Goal: Download file/media

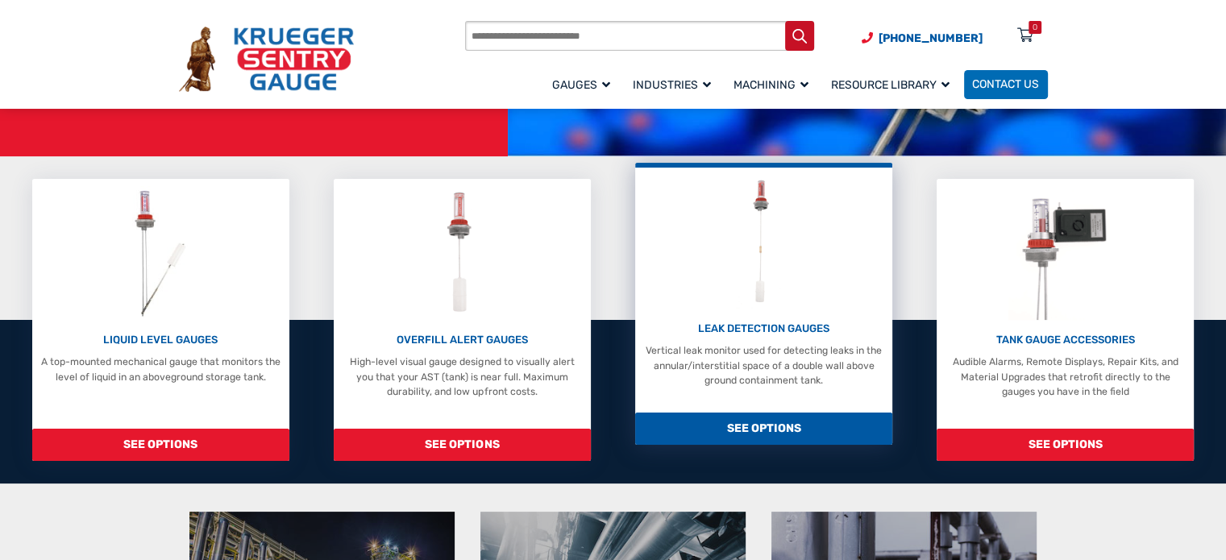
scroll to position [322, 0]
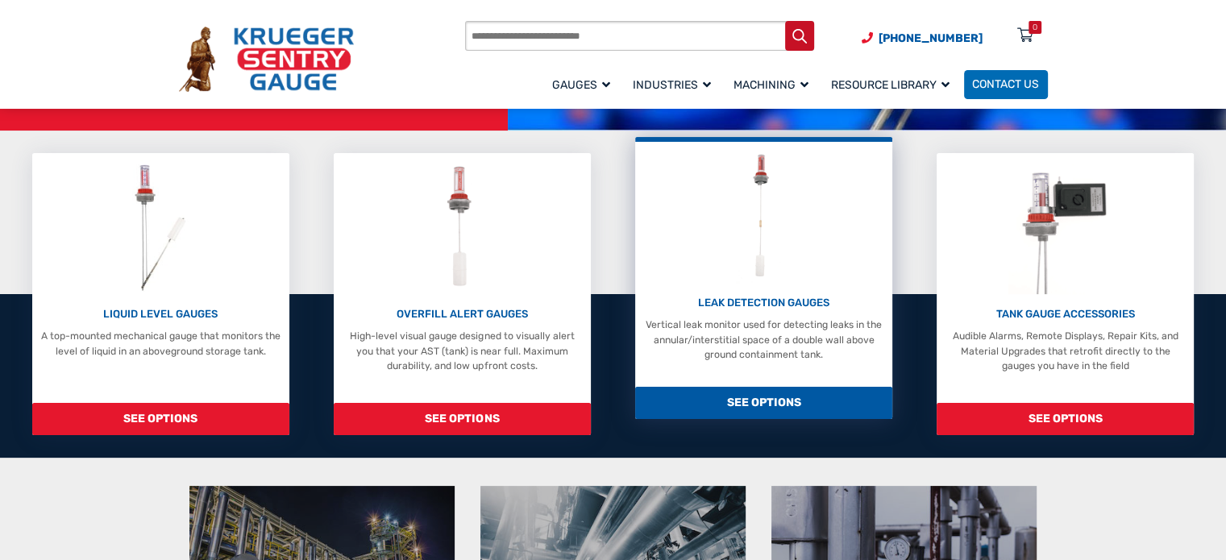
click at [762, 389] on span "SEE OPTIONS" at bounding box center [763, 403] width 257 height 33
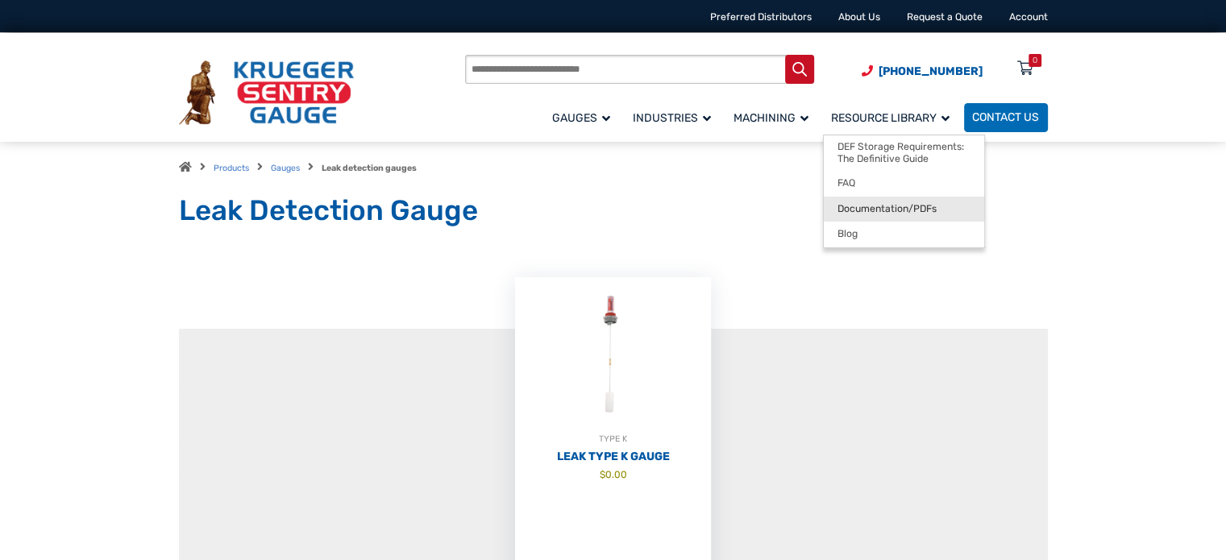
click at [893, 212] on span "Documentation/PDFs" at bounding box center [886, 209] width 99 height 12
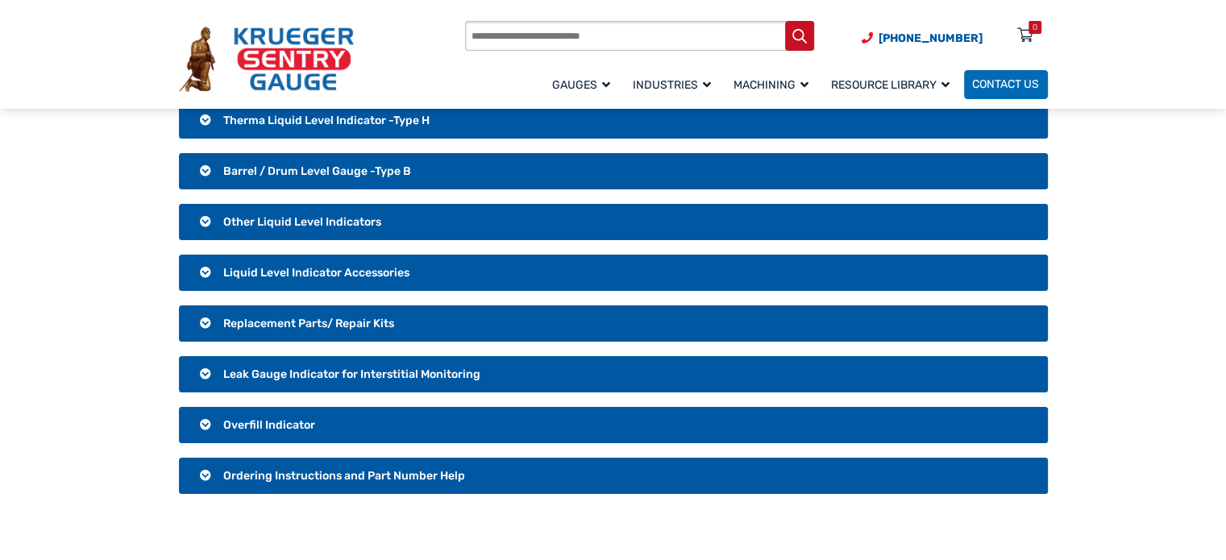
scroll to position [242, 0]
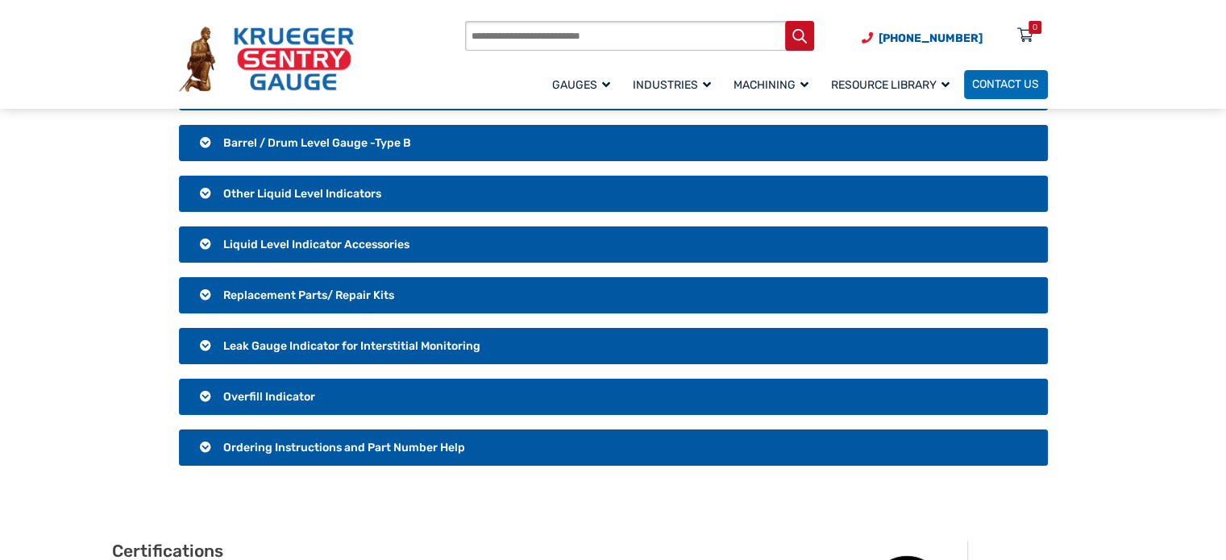
click at [310, 347] on span "Leak Gauge Indicator for Interstitial Monitoring" at bounding box center [351, 346] width 257 height 14
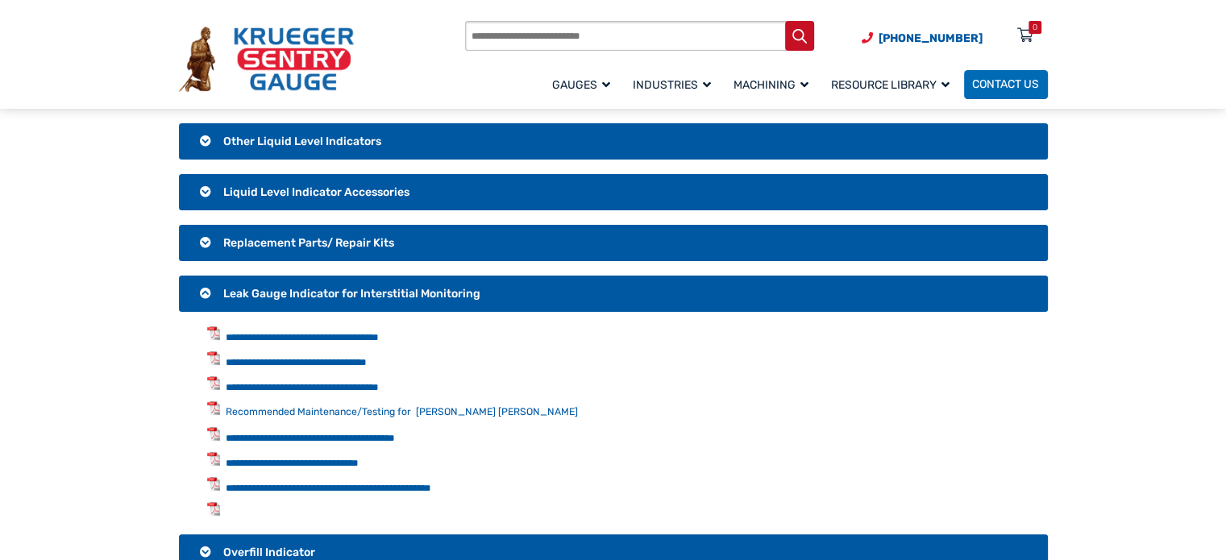
scroll to position [322, 0]
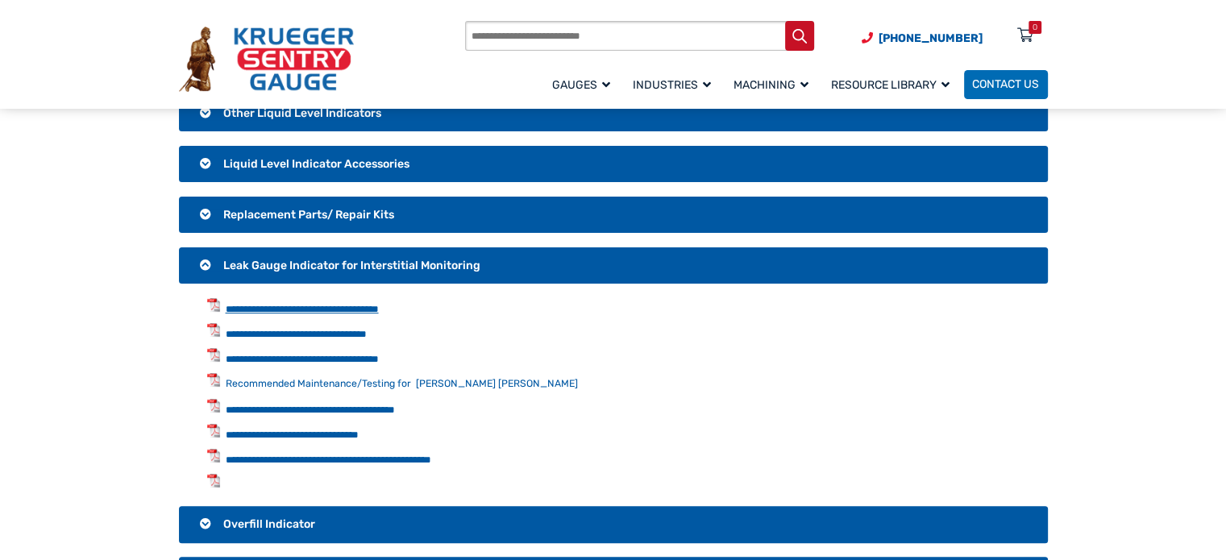
click at [332, 314] on link "**********" at bounding box center [302, 309] width 153 height 10
